Goal: Information Seeking & Learning: Compare options

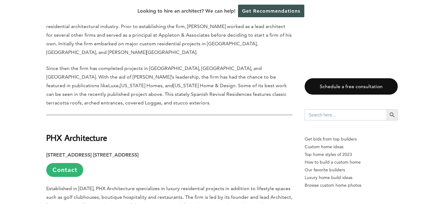
scroll to position [1405, 0]
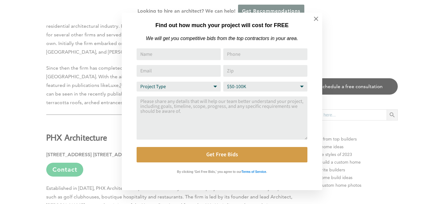
click at [421, 45] on div "Find out how much your project will cost for FREE We will get you competitive b…" at bounding box center [222, 102] width 444 height 204
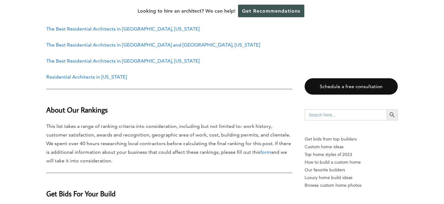
scroll to position [2586, 0]
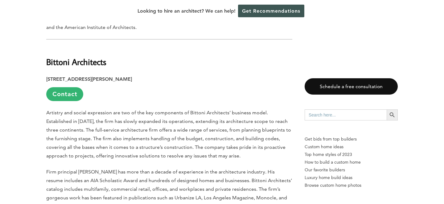
scroll to position [672, 0]
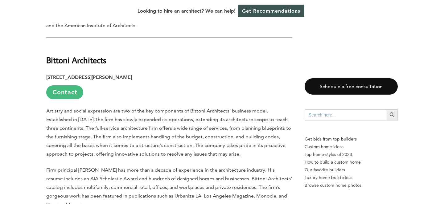
click at [78, 85] on link "Contact" at bounding box center [64, 92] width 37 height 14
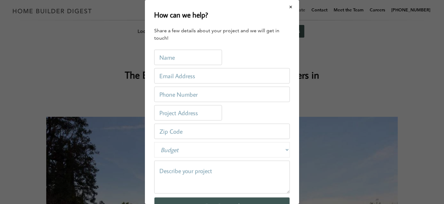
click at [290, 6] on button "Close modal" at bounding box center [291, 7] width 16 height 13
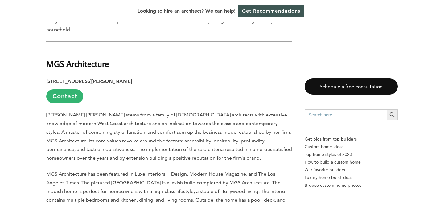
scroll to position [1789, 0]
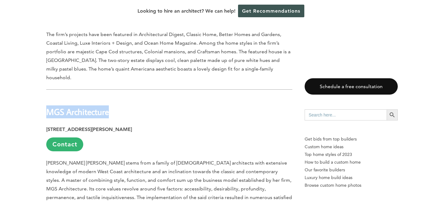
drag, startPoint x: 113, startPoint y: 77, endPoint x: 42, endPoint y: 77, distance: 70.6
copy h2 "MGS Architecture"
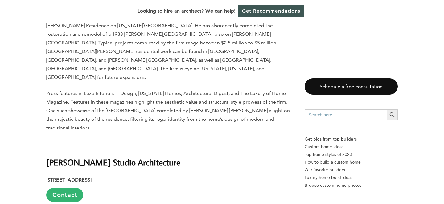
scroll to position [2149, 0]
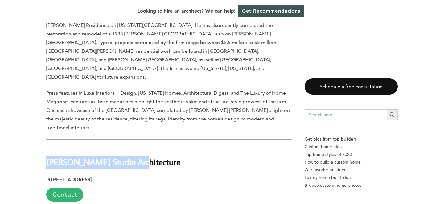
drag, startPoint x: 139, startPoint y: 96, endPoint x: 41, endPoint y: 94, distance: 97.8
click at [41, 94] on div "Last updated on April 14th, 2025 at 02:00 pm Sunny seas, palm trees, and urban …" at bounding box center [221, 149] width 371 height 3939
copy h2 "Rees Studio Architecture"
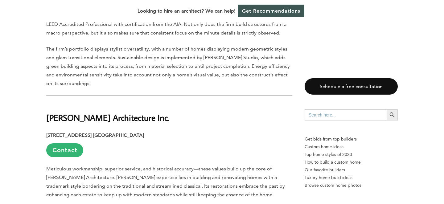
scroll to position [2362, 0]
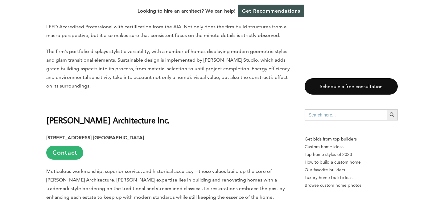
drag, startPoint x: 174, startPoint y: 57, endPoint x: 38, endPoint y: 57, distance: 135.4
copy h2 "Richard Manion Architecture Inc."
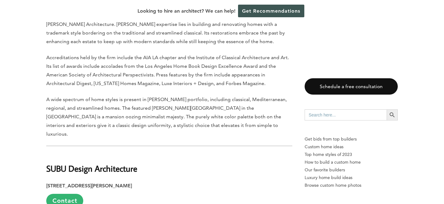
scroll to position [2519, 0]
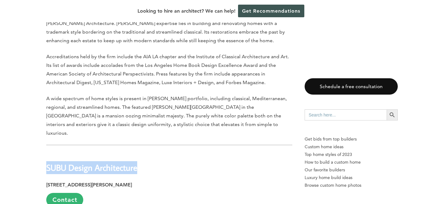
drag, startPoint x: 144, startPoint y: 96, endPoint x: 13, endPoint y: 96, distance: 131.1
copy h2 "SUBU Design Architecture"
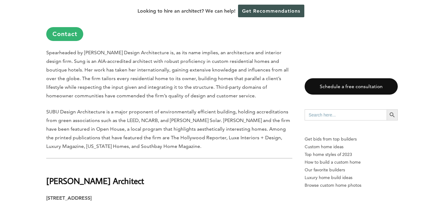
scroll to position [2687, 0]
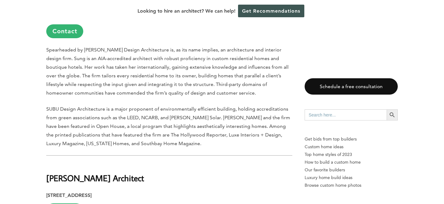
drag, startPoint x: 141, startPoint y: 100, endPoint x: 40, endPoint y: 99, distance: 100.9
copy h2 "Tracy A. Stone Architect"
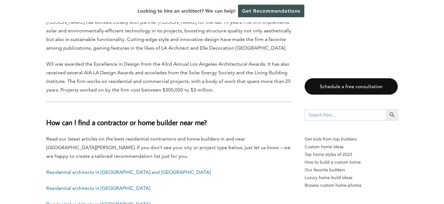
scroll to position [3605, 0]
